Goal: Information Seeking & Learning: Learn about a topic

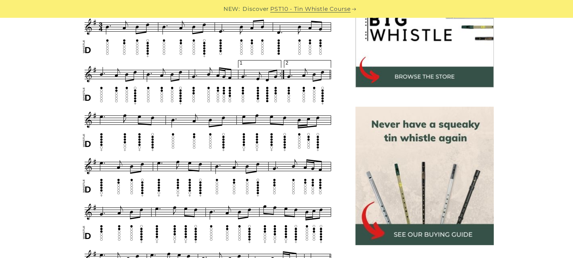
scroll to position [181, 0]
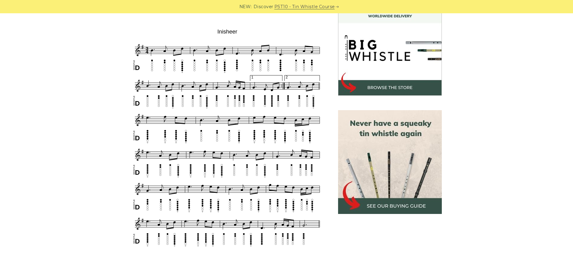
click at [412, 152] on img at bounding box center [390, 162] width 104 height 104
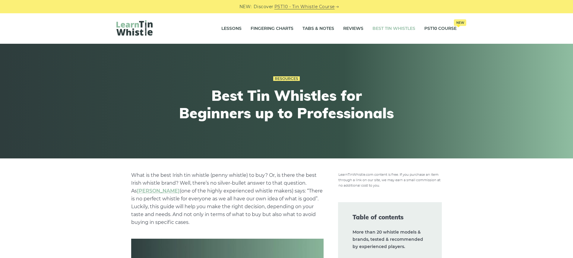
scroll to position [201, 0]
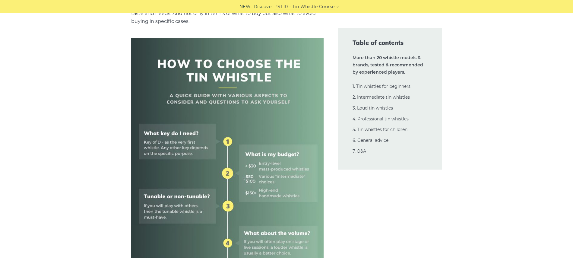
click at [255, 166] on img at bounding box center [227, 230] width 192 height 385
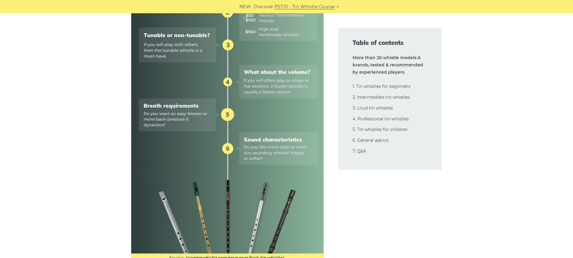
scroll to position [563, 0]
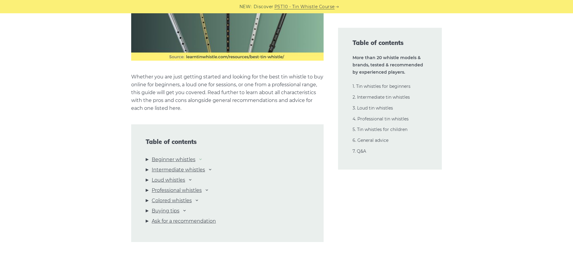
click at [203, 157] on icon at bounding box center [200, 158] width 5 height 5
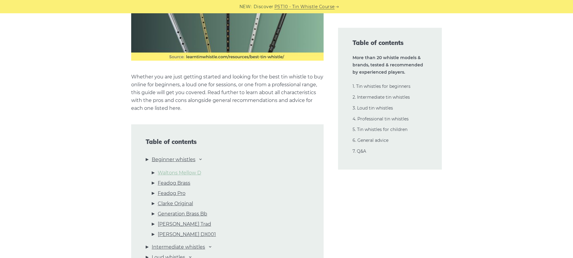
click at [193, 173] on link "Waltons Mellow D" at bounding box center [179, 173] width 43 height 8
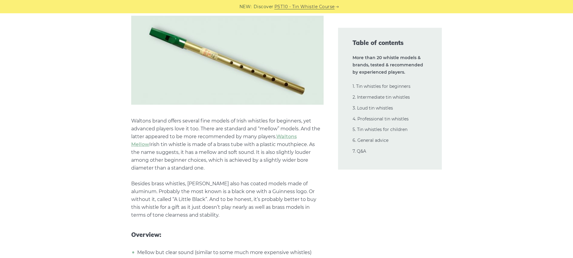
scroll to position [1020, 0]
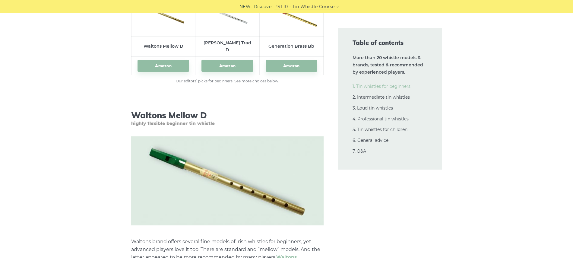
click at [395, 87] on link "1. Tin whistles for beginners" at bounding box center [381, 86] width 58 height 5
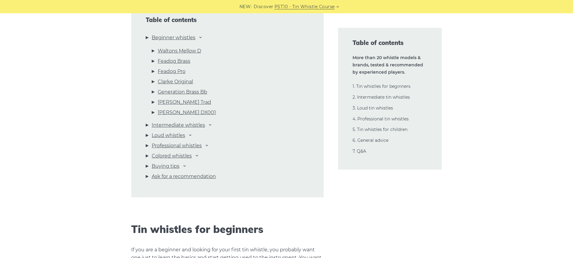
scroll to position [644, 0]
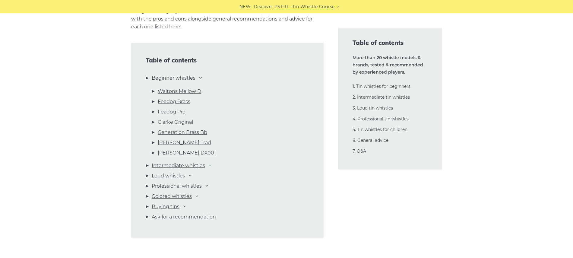
click at [213, 165] on icon at bounding box center [210, 164] width 5 height 5
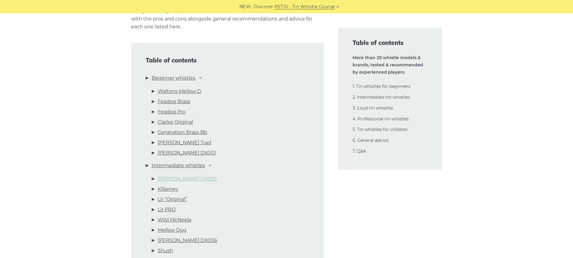
click at [185, 175] on link "Dixon DX005" at bounding box center [187, 179] width 59 height 8
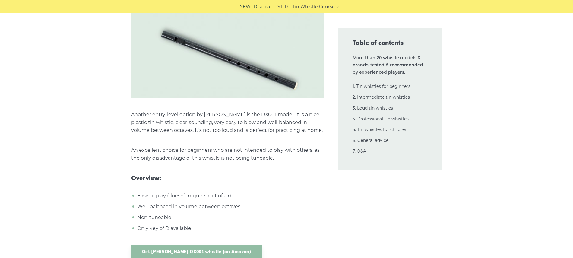
scroll to position [3110, 0]
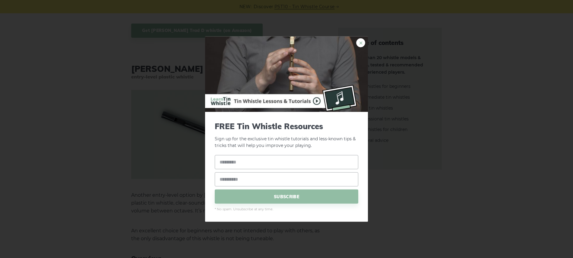
click at [360, 41] on link "×" at bounding box center [360, 42] width 9 height 9
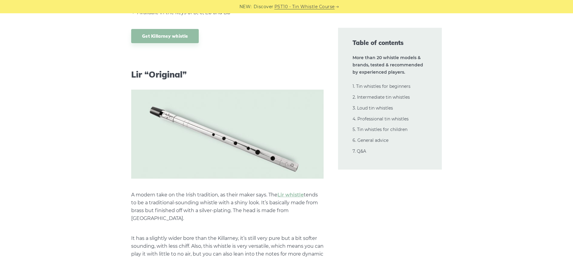
scroll to position [4195, 0]
